Goal: Complete application form

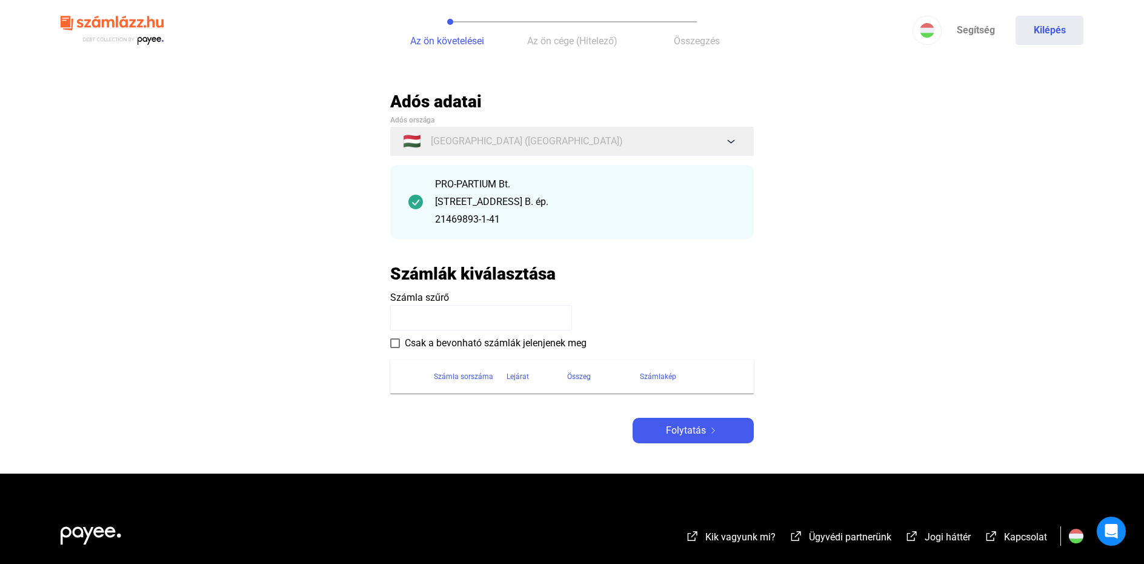
click at [519, 318] on input at bounding box center [481, 317] width 182 height 25
click at [395, 345] on span at bounding box center [395, 343] width 10 height 10
click at [416, 310] on input at bounding box center [481, 317] width 182 height 25
click at [488, 321] on input at bounding box center [481, 317] width 182 height 25
paste input "**********"
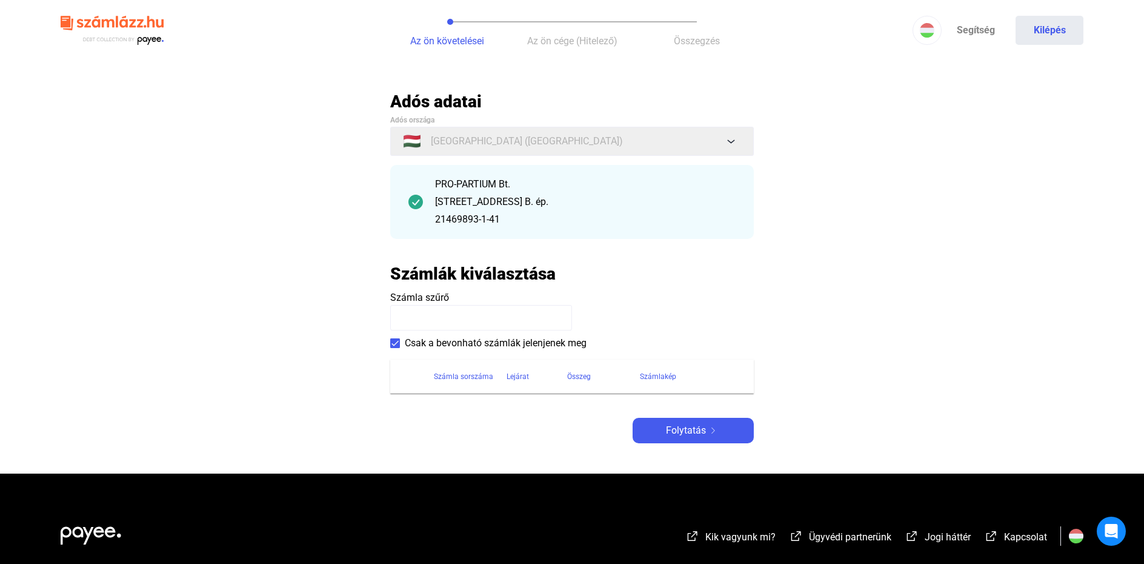
type input "**********"
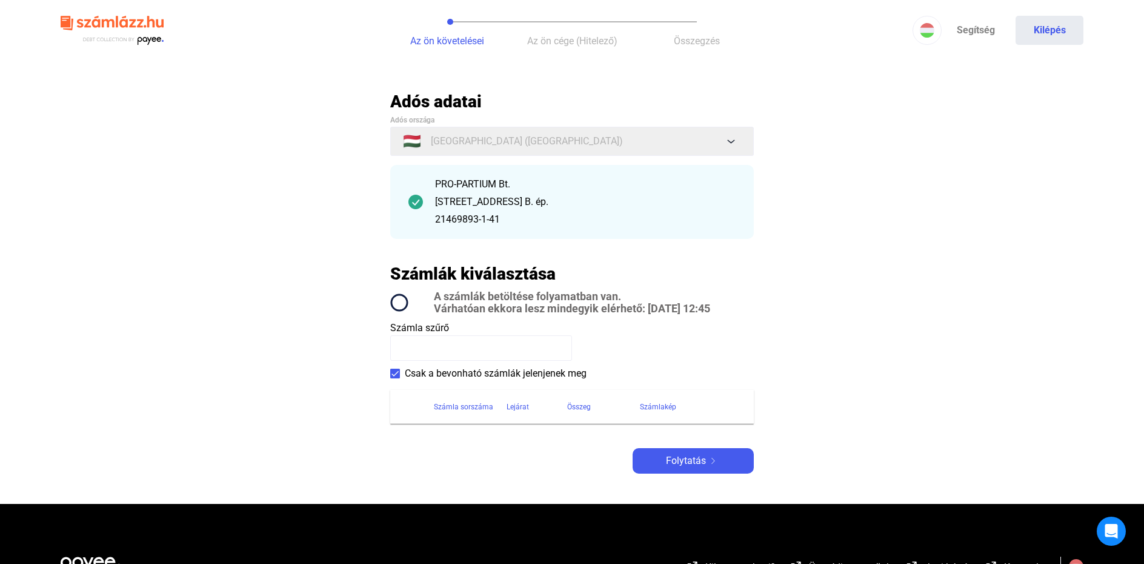
drag, startPoint x: 435, startPoint y: 182, endPoint x: 516, endPoint y: 187, distance: 81.4
click at [516, 187] on div "PRO-PARTIUM Bt. [STREET_ADDRESS] B. ép. 21469893-1-41" at bounding box center [572, 202] width 364 height 74
click at [442, 352] on input at bounding box center [481, 347] width 182 height 25
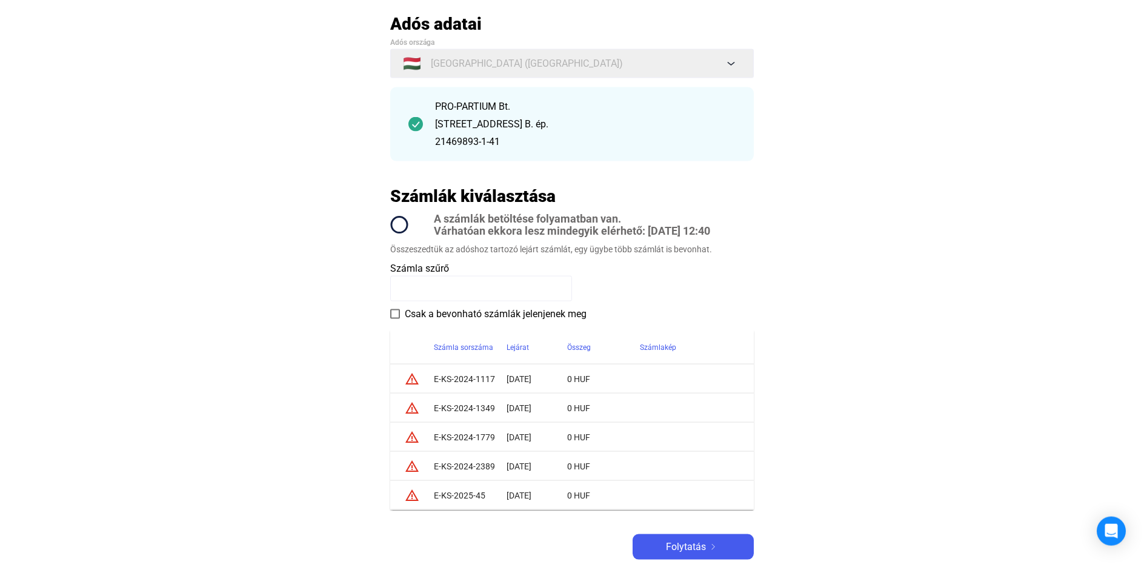
scroll to position [64, 0]
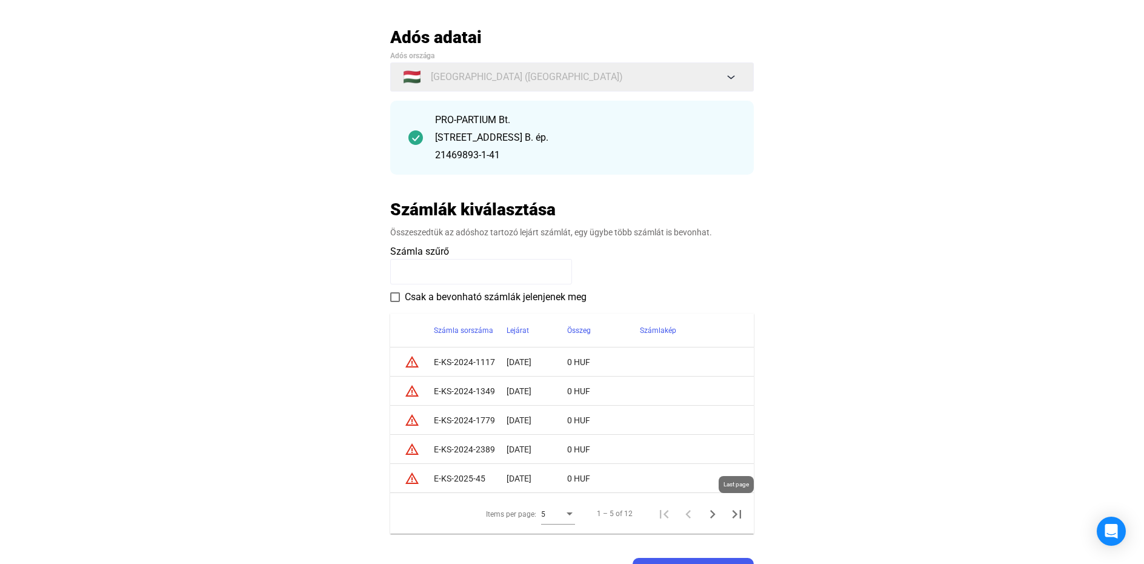
click at [739, 516] on icon "Last page" at bounding box center [737, 513] width 17 height 17
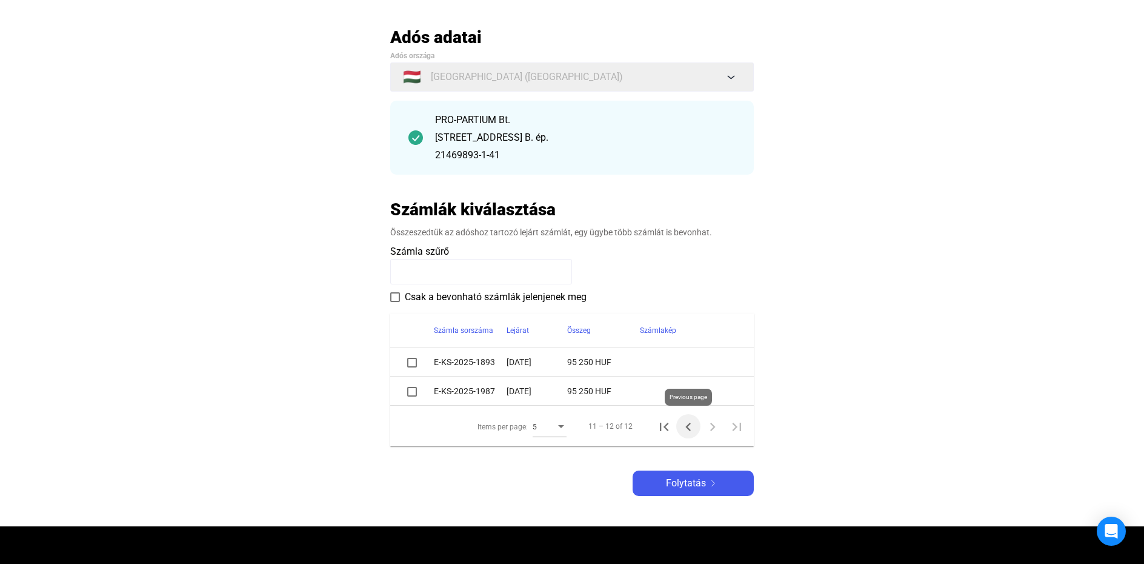
click at [685, 432] on icon "Previous page" at bounding box center [688, 426] width 17 height 17
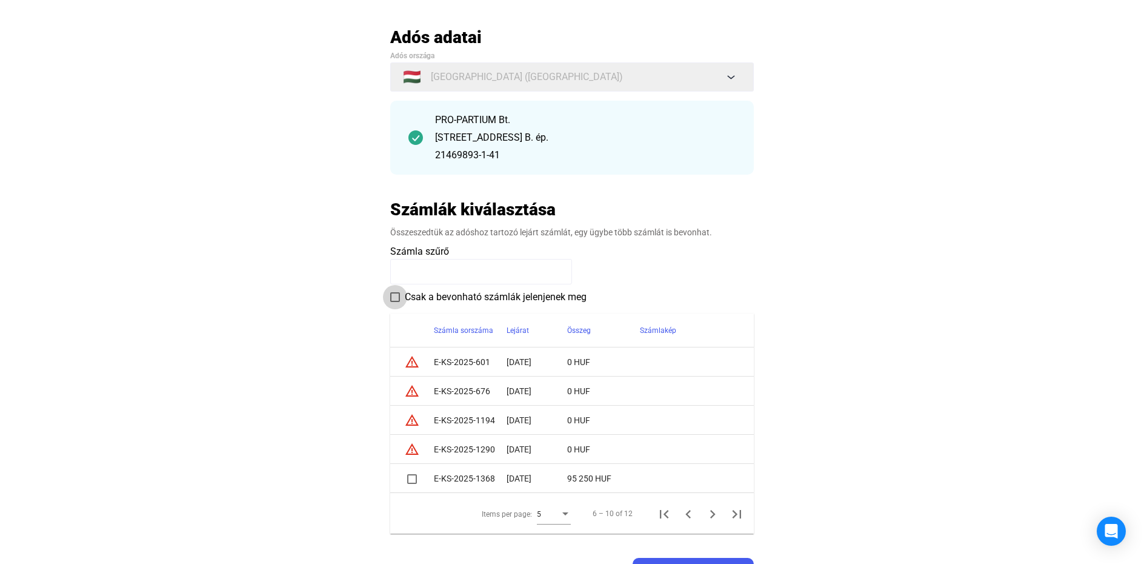
click at [396, 296] on span at bounding box center [395, 297] width 10 height 10
